Goal: Task Accomplishment & Management: Complete application form

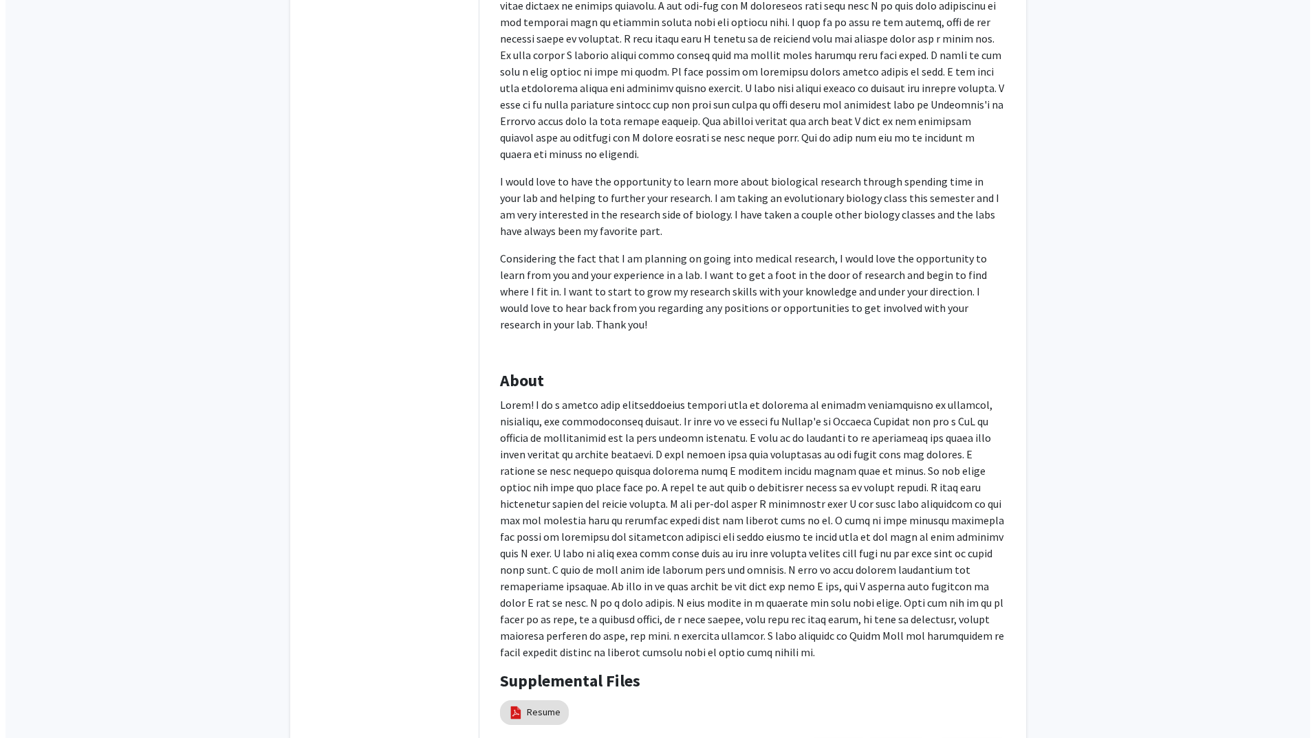
scroll to position [437, 0]
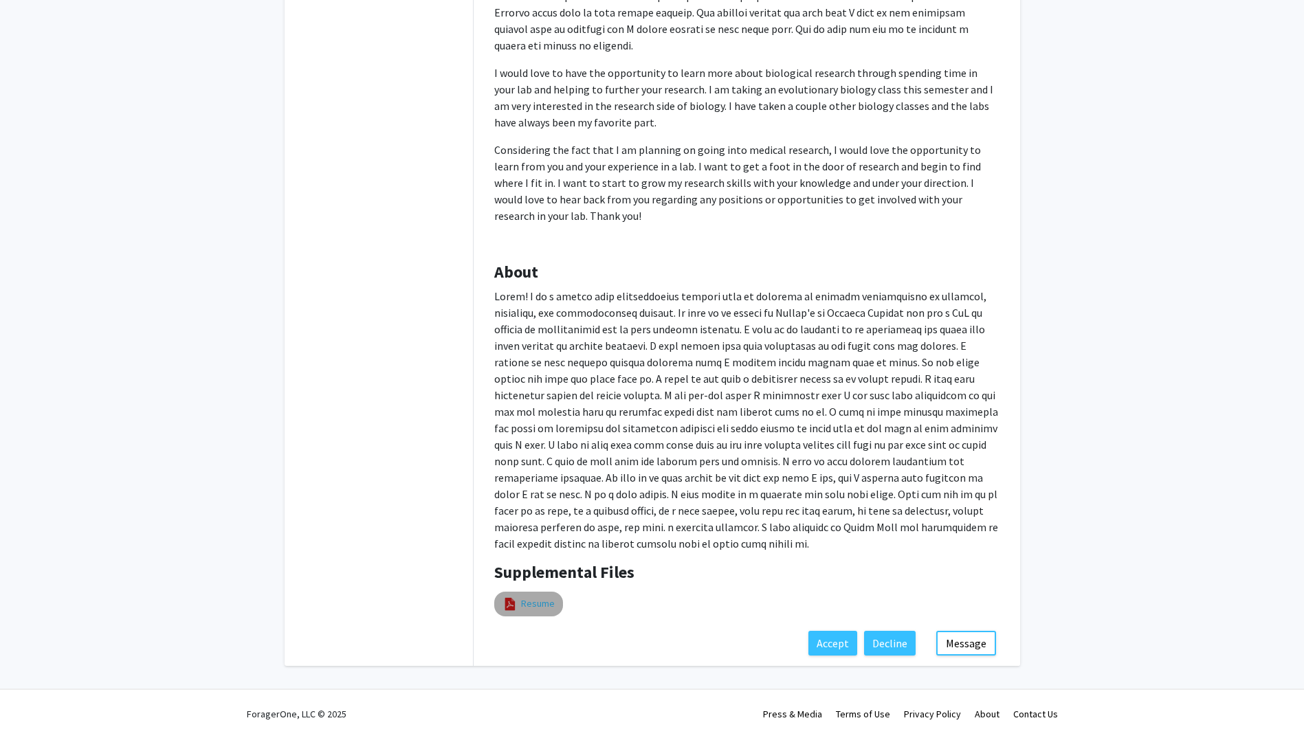
click at [540, 608] on link "Resume" at bounding box center [538, 604] width 34 height 14
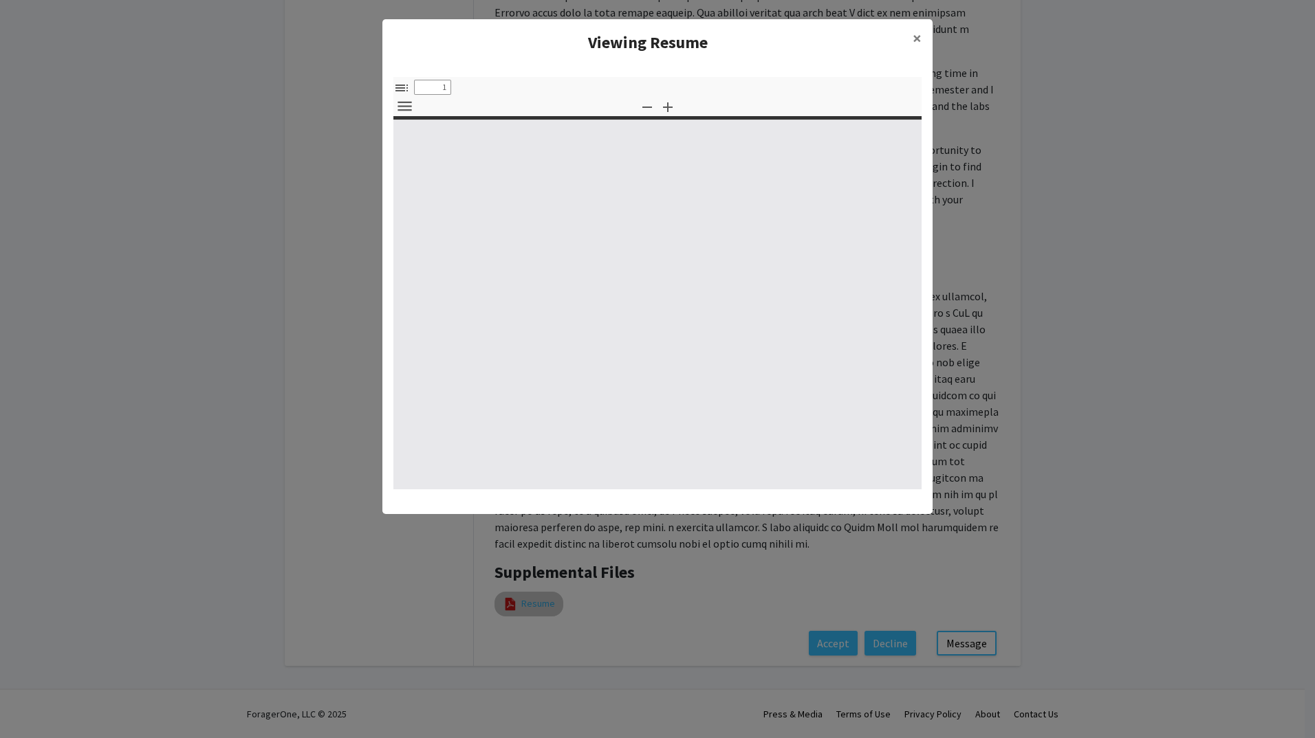
select select "custom"
type input "0"
select select "custom"
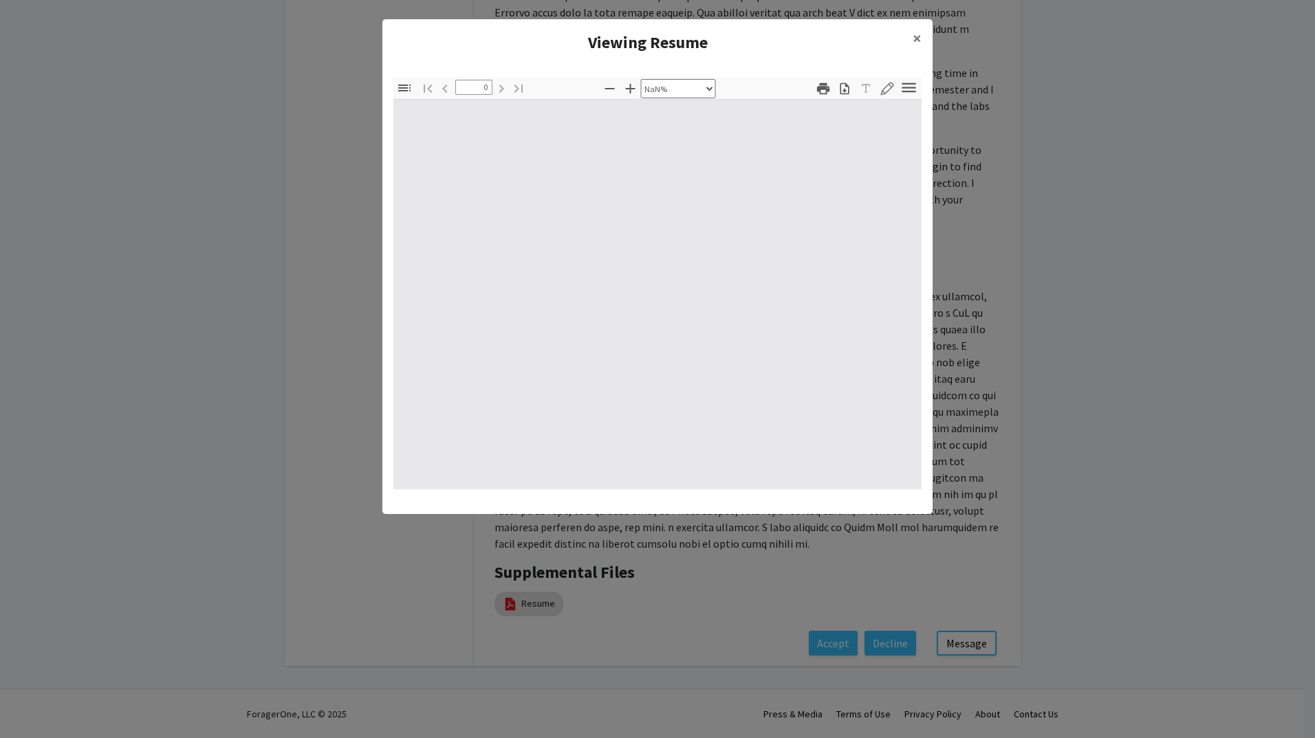
type input "1"
select select "auto"
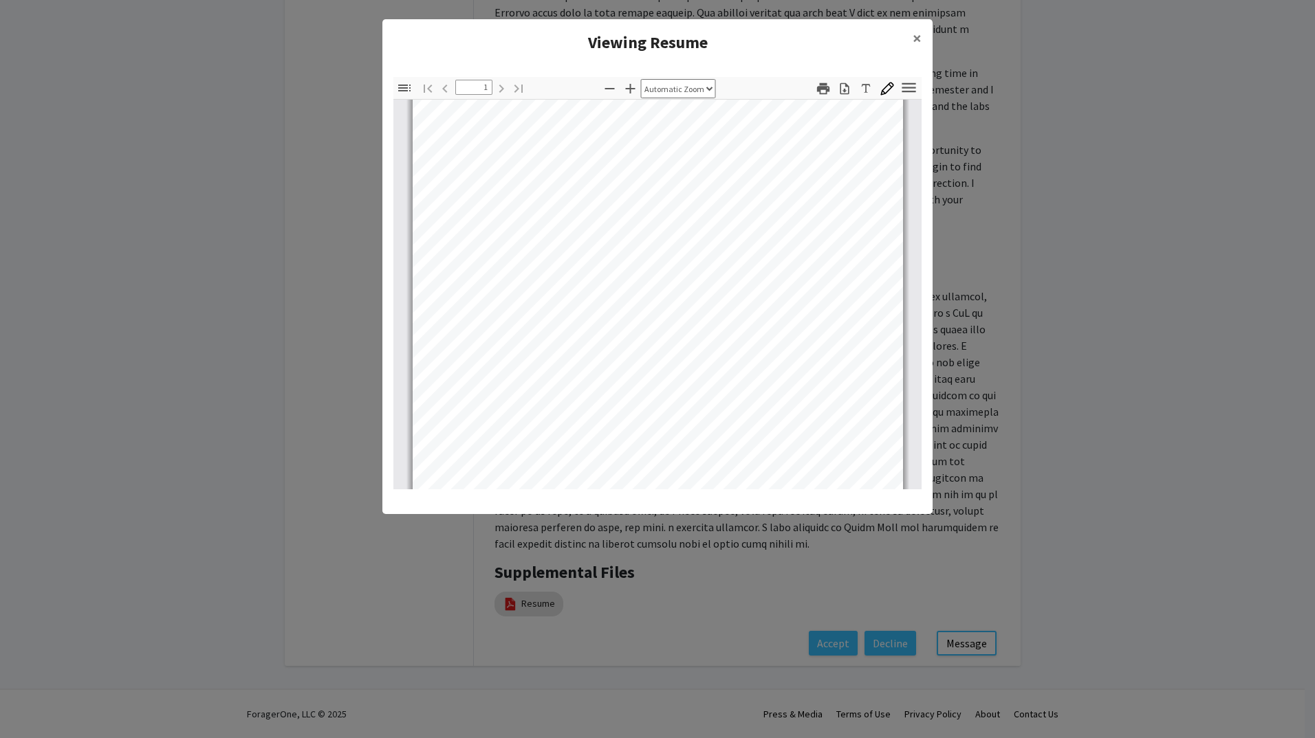
scroll to position [0, 0]
click at [908, 108] on div at bounding box center [657, 423] width 528 height 647
click at [820, 85] on icon "button" at bounding box center [822, 88] width 15 height 15
click at [916, 40] on span "×" at bounding box center [916, 38] width 9 height 21
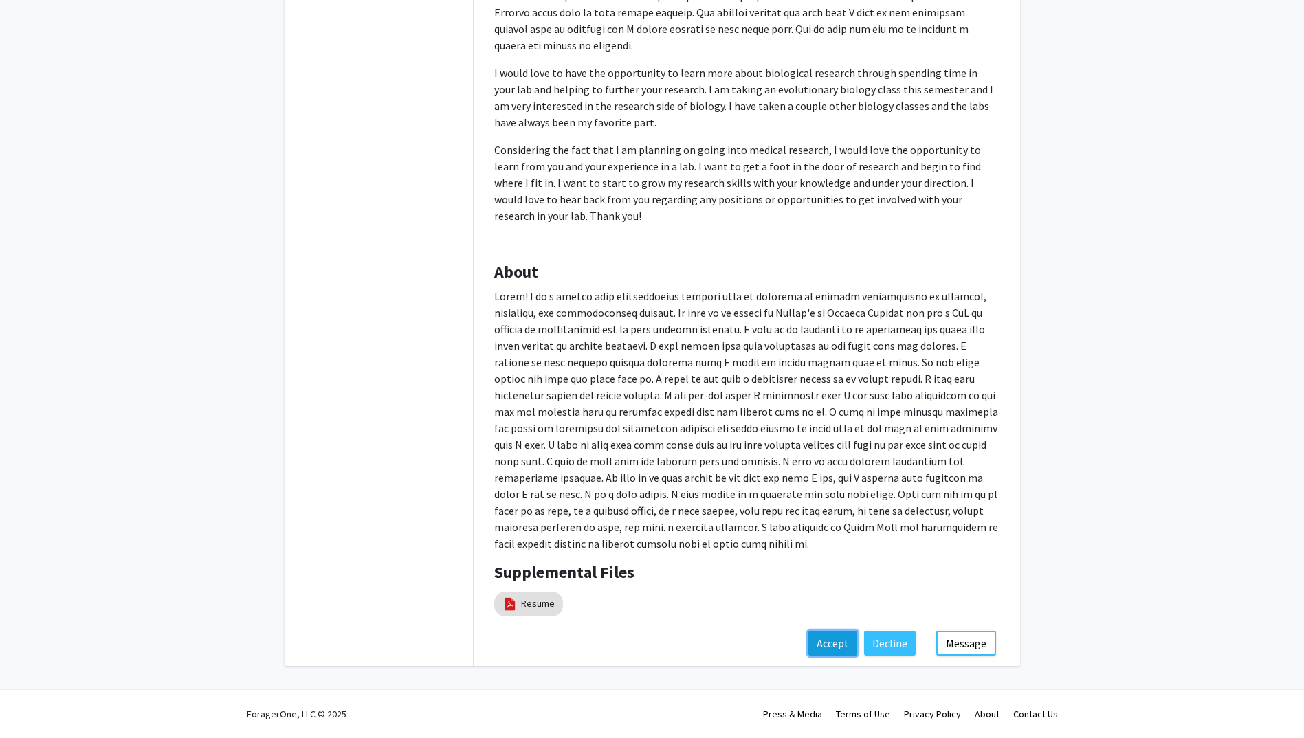
click at [832, 642] on button "Accept" at bounding box center [833, 643] width 49 height 25
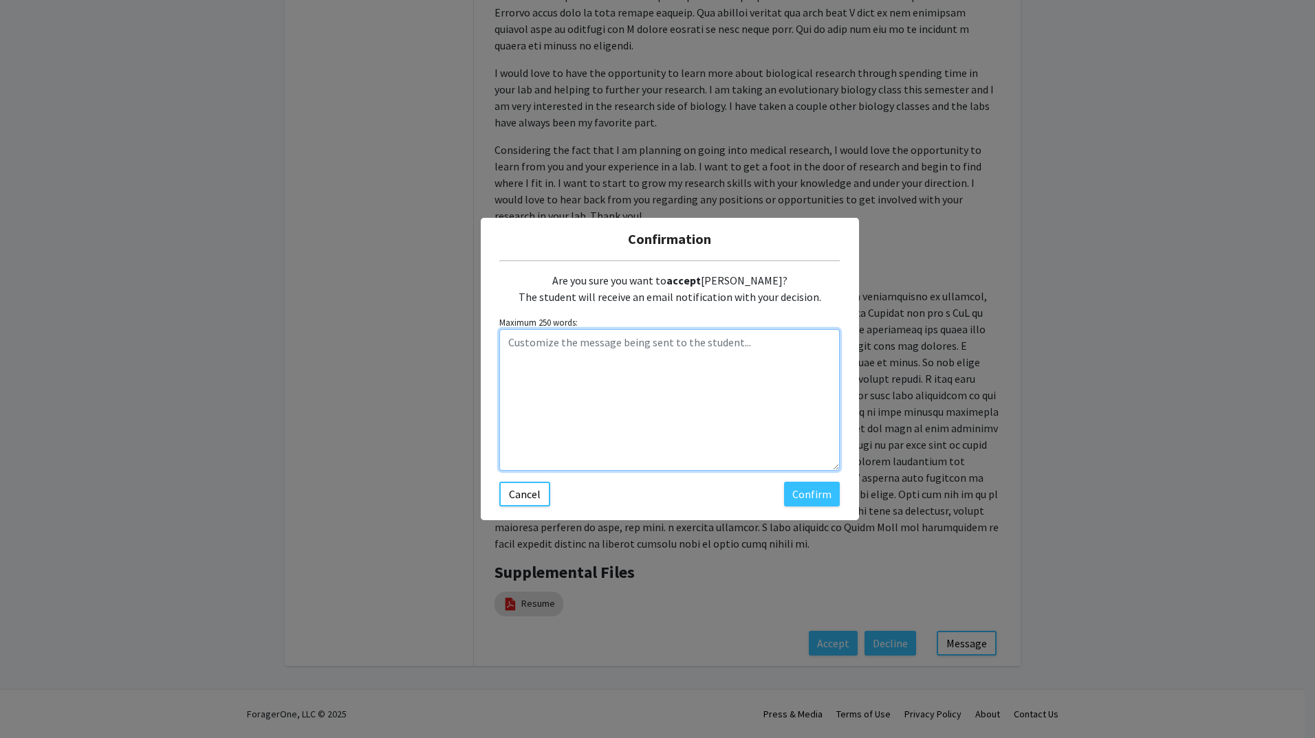
click at [500, 336] on textarea "Customize the message being sent to the student..." at bounding box center [669, 400] width 340 height 142
type textarea "I will be happy to talk and discuss [DATE] or in the next couple of days [PERSO…"
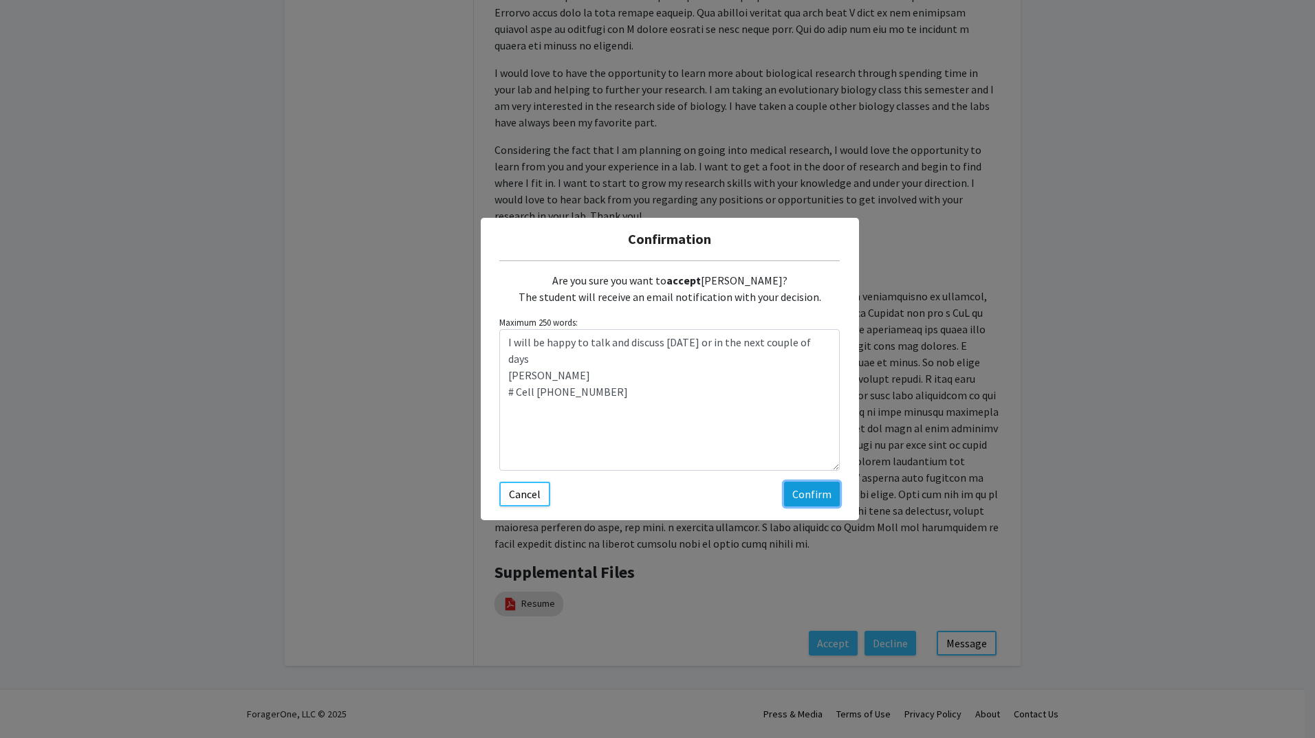
click at [811, 493] on button "Confirm" at bounding box center [812, 494] width 56 height 25
